Goal: Transaction & Acquisition: Purchase product/service

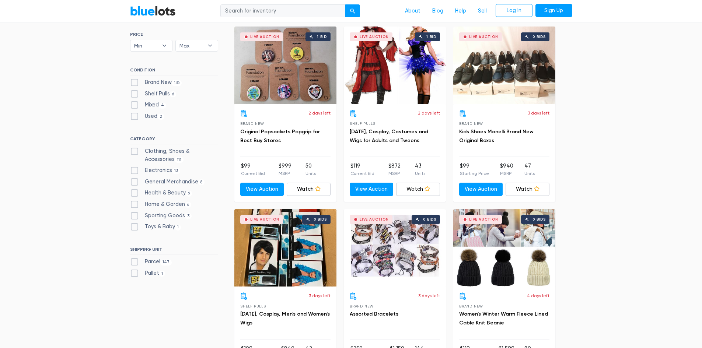
scroll to position [221, 0]
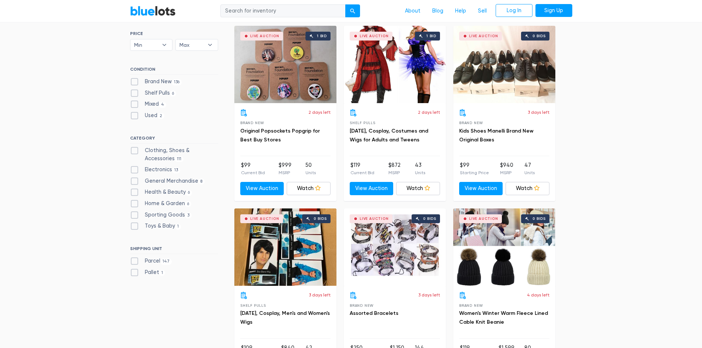
click at [133, 151] on label "Clothing, Shoes & Accessories 111" at bounding box center [174, 155] width 88 height 16
click at [133, 151] on Accessories"] "Clothing, Shoes & Accessories 111" at bounding box center [132, 149] width 5 height 5
checkbox Accessories"] "true"
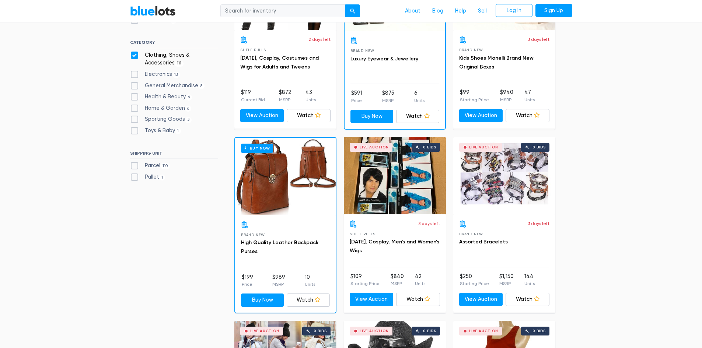
scroll to position [309, 0]
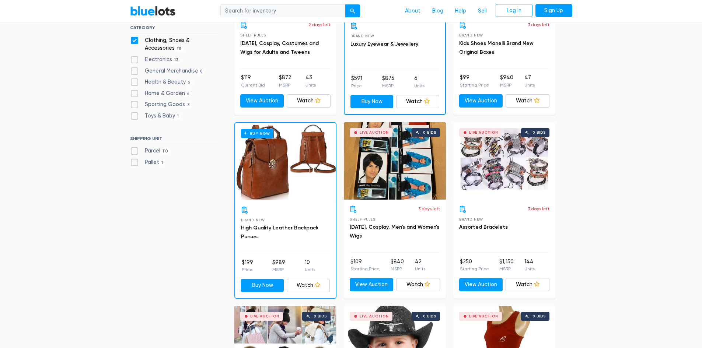
click at [134, 164] on label "Pallet 1" at bounding box center [147, 162] width 35 height 8
click at [134, 163] on input "Pallet 1" at bounding box center [132, 160] width 5 height 5
checkbox input "true"
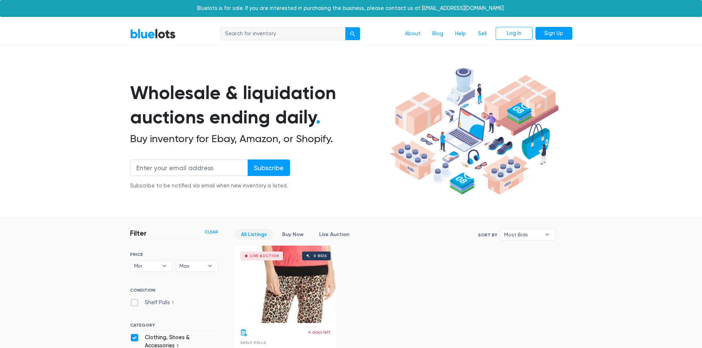
scroll to position [198, 0]
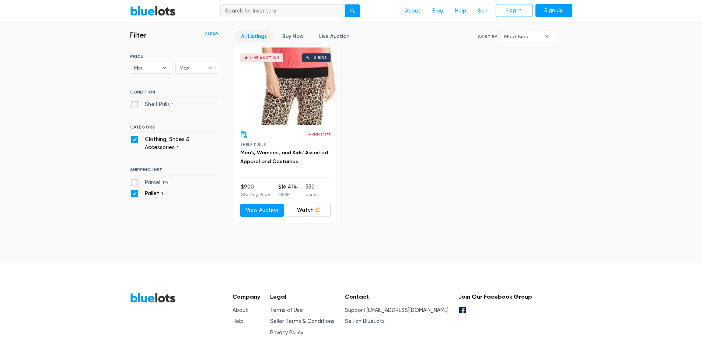
click at [134, 193] on label "Pallet 1" at bounding box center [147, 194] width 35 height 8
click at [134, 193] on input "Pallet 1" at bounding box center [132, 192] width 5 height 5
checkbox input "false"
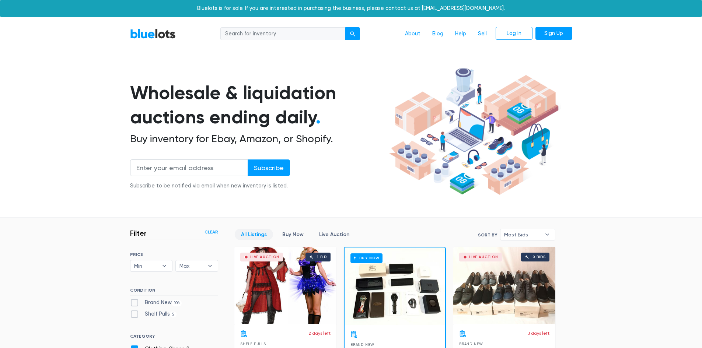
scroll to position [198, 0]
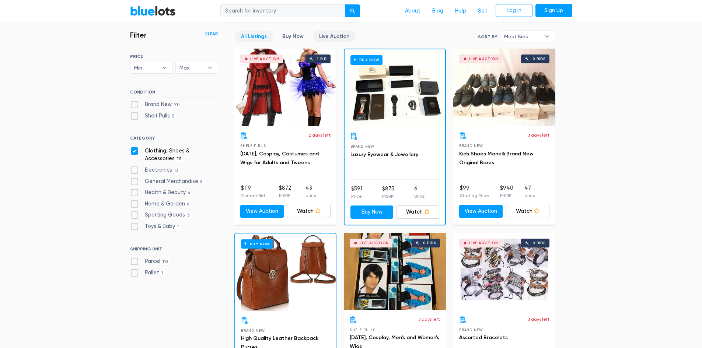
click at [334, 34] on link "Live Auction" at bounding box center [334, 36] width 43 height 11
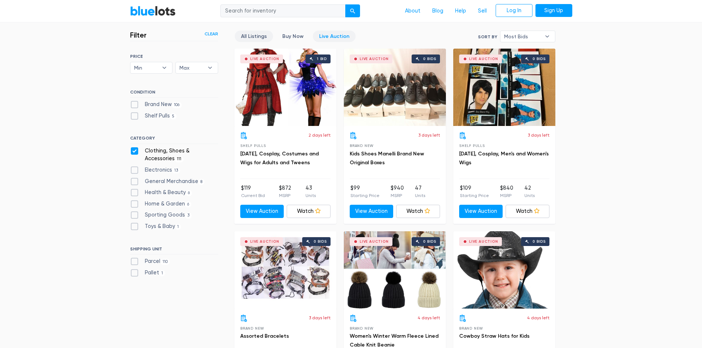
scroll to position [198, 0]
click at [250, 38] on link "All Listings" at bounding box center [254, 36] width 38 height 11
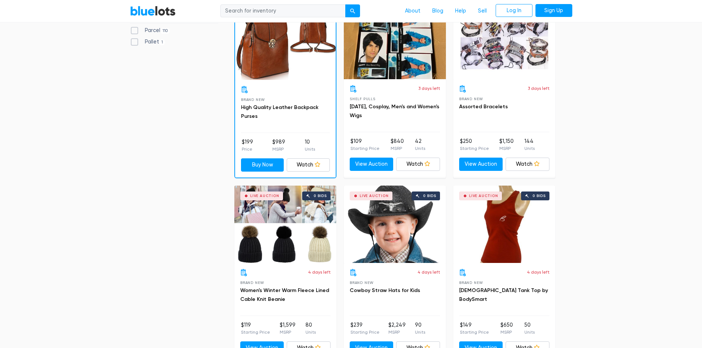
scroll to position [456, 0]
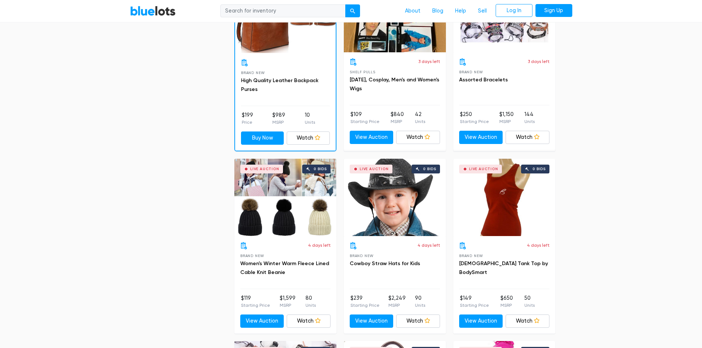
click at [287, 206] on div "Live Auction 0 bids" at bounding box center [285, 197] width 102 height 77
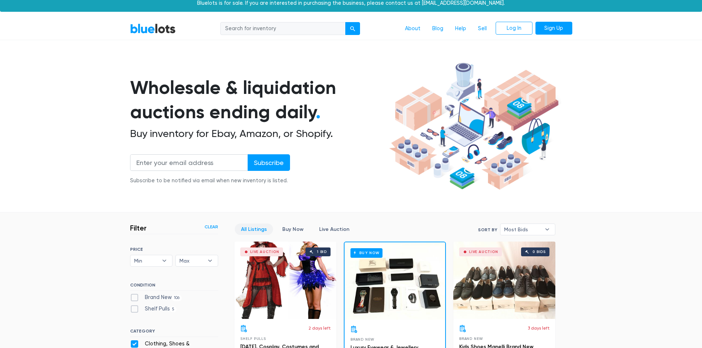
scroll to position [0, 0]
